Goal: Transaction & Acquisition: Subscribe to service/newsletter

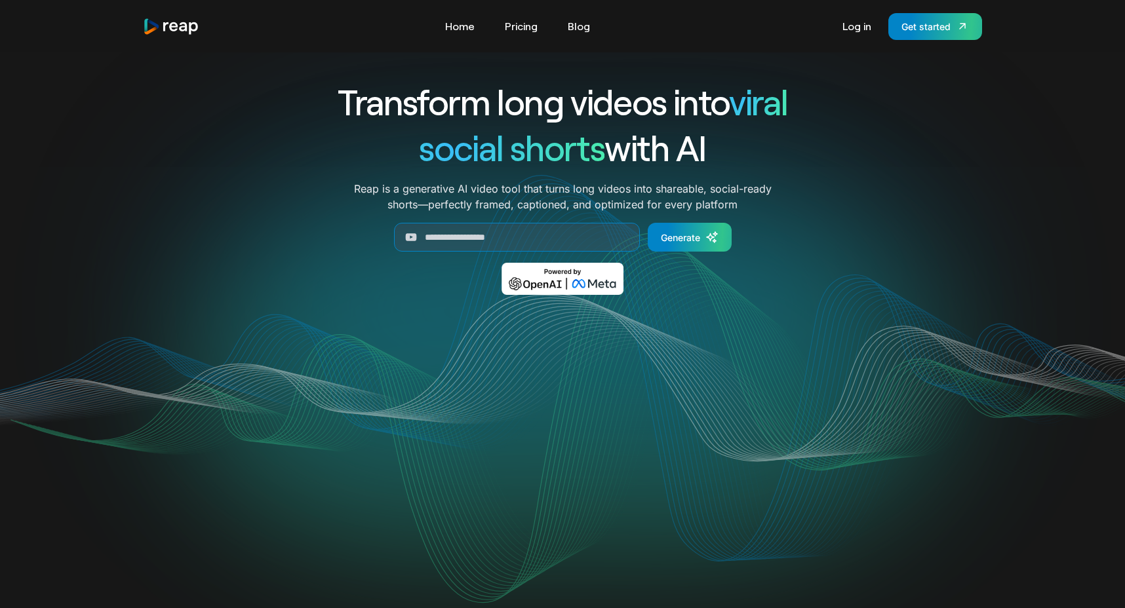
click at [517, 32] on link "Pricing" at bounding box center [521, 26] width 46 height 21
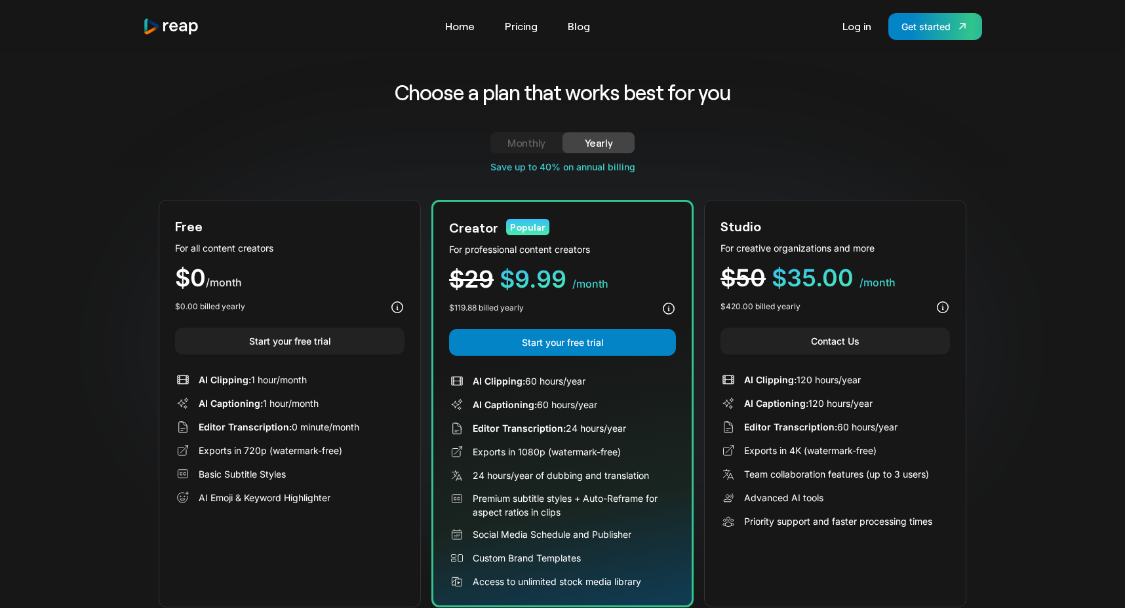
click at [531, 145] on div "Monthly" at bounding box center [526, 143] width 41 height 16
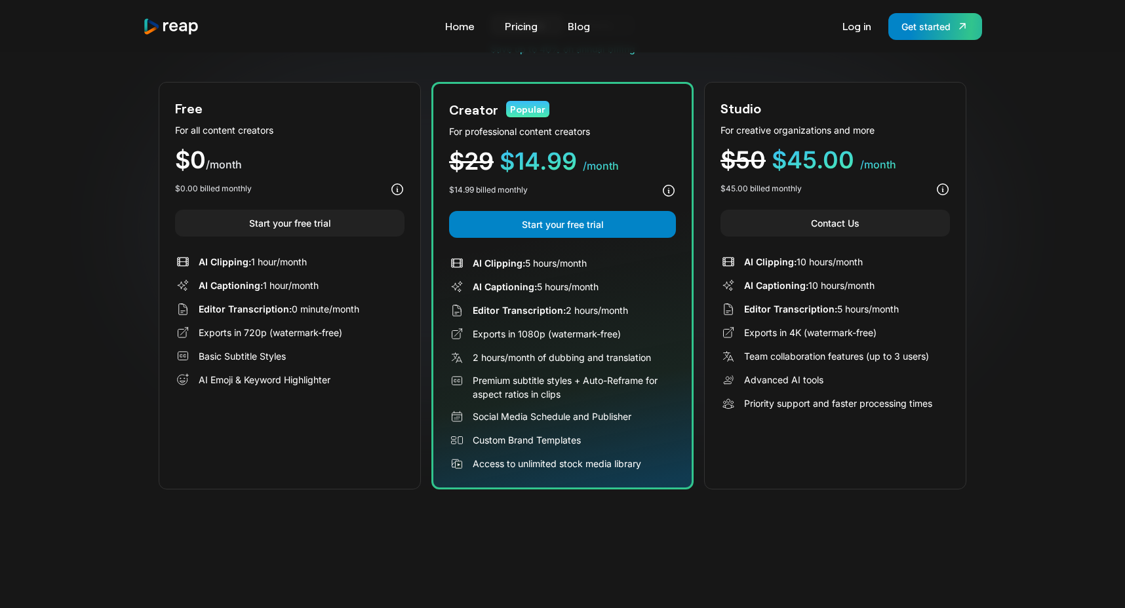
scroll to position [117, 0]
drag, startPoint x: 165, startPoint y: 123, endPoint x: 584, endPoint y: 516, distance: 574.4
click at [584, 506] on div "Choose a plan that works best for you Monthly Yearly Free Plan For all content …" at bounding box center [562, 229] width 807 height 588
click at [584, 510] on div "Choose a plan that works best for you Monthly Yearly Free Plan For all content …" at bounding box center [562, 229] width 807 height 588
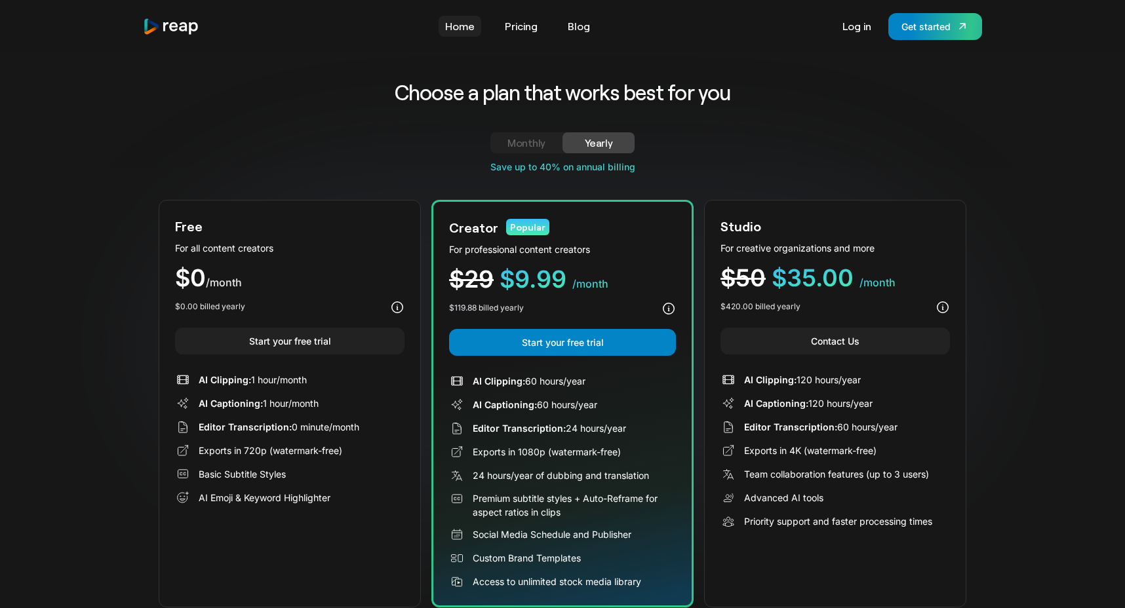
click at [465, 33] on link "Home" at bounding box center [459, 26] width 43 height 21
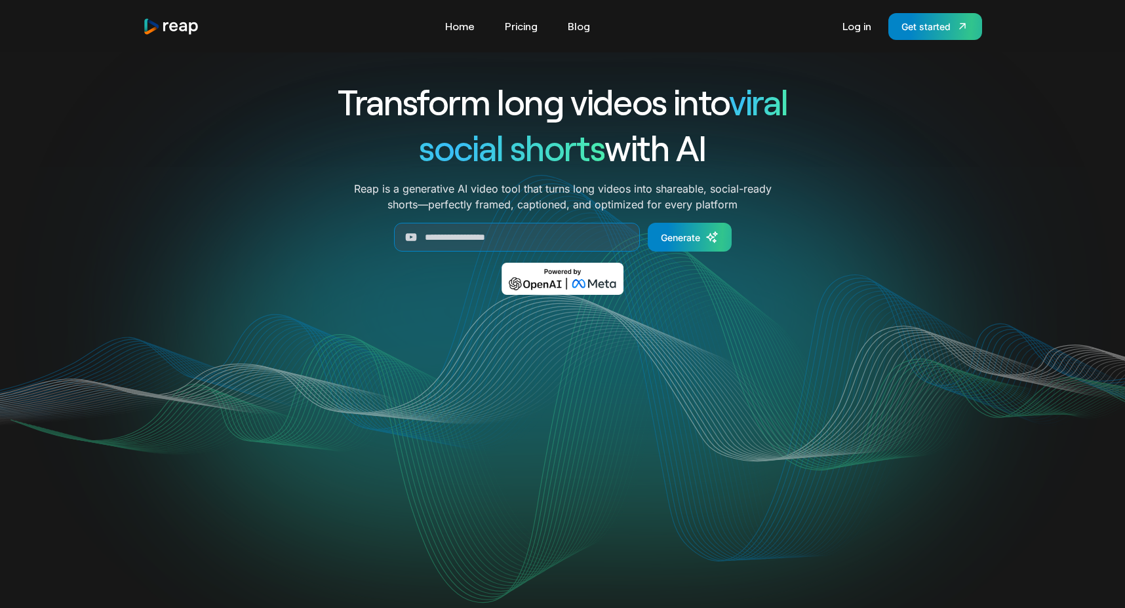
click at [841, 45] on div "Tools Link Five Link Six Link Seven Business Link Five Link Six Link Seven Home…" at bounding box center [562, 26] width 881 height 52
click at [877, 22] on link "Log in" at bounding box center [857, 26] width 42 height 21
